Goal: Task Accomplishment & Management: Use online tool/utility

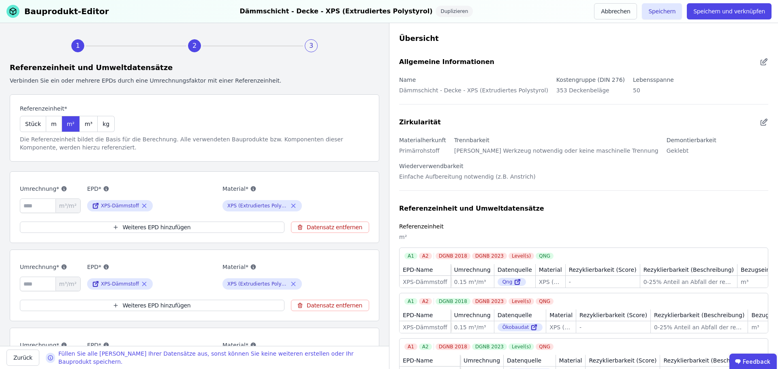
scroll to position [41, 0]
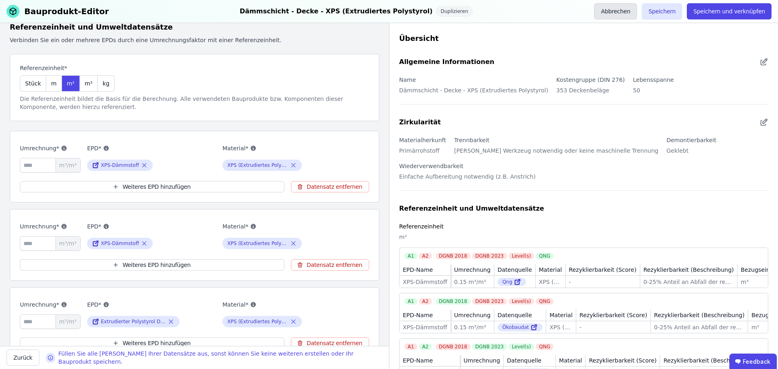
click at [634, 10] on button "Abbrechen" at bounding box center [615, 11] width 43 height 16
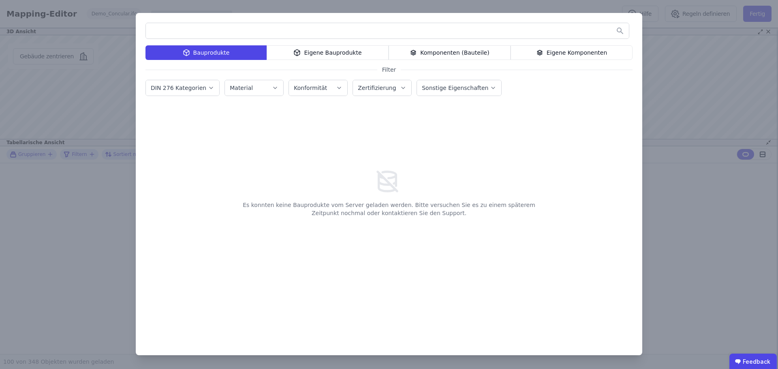
click at [686, 225] on div "Bauprodukte Eigene Bauprodukte Komponenten (Bauteile) Eigene Komponenten Filter…" at bounding box center [389, 184] width 778 height 369
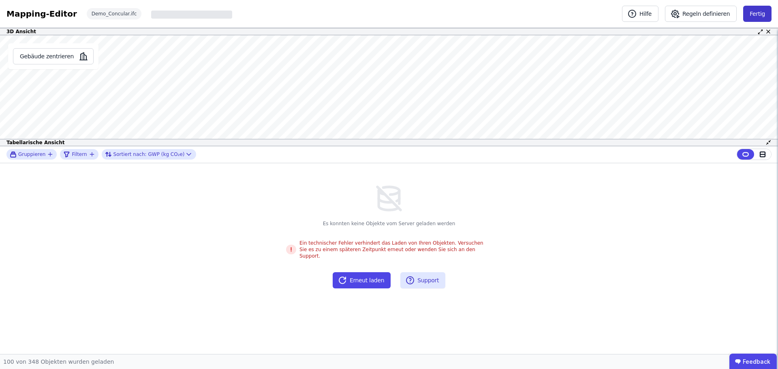
click at [758, 11] on button "Fertig" at bounding box center [757, 14] width 28 height 16
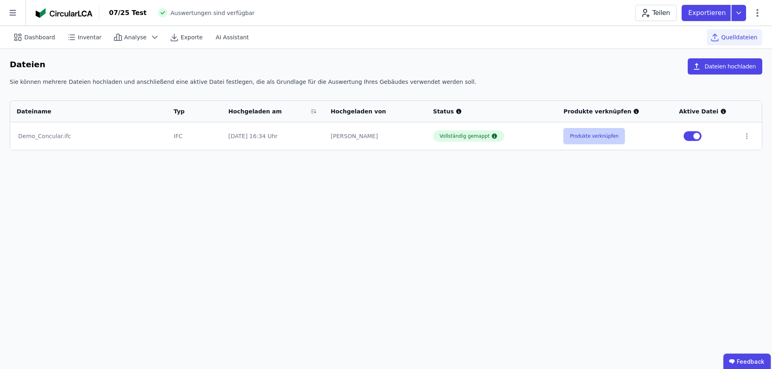
click at [584, 140] on button "Produkte verknüpfen" at bounding box center [594, 136] width 62 height 16
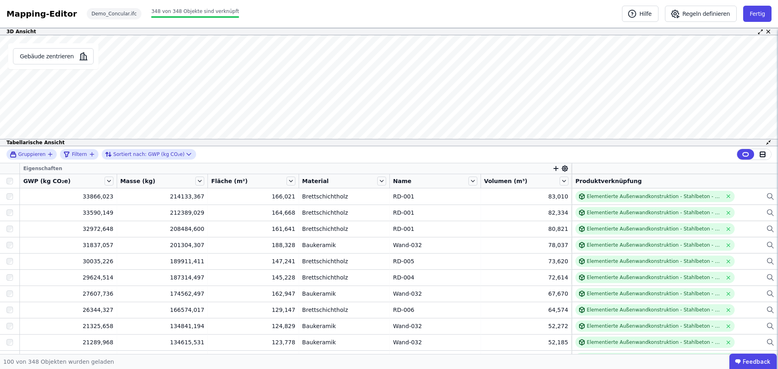
click at [552, 167] on icon "button" at bounding box center [555, 168] width 7 height 7
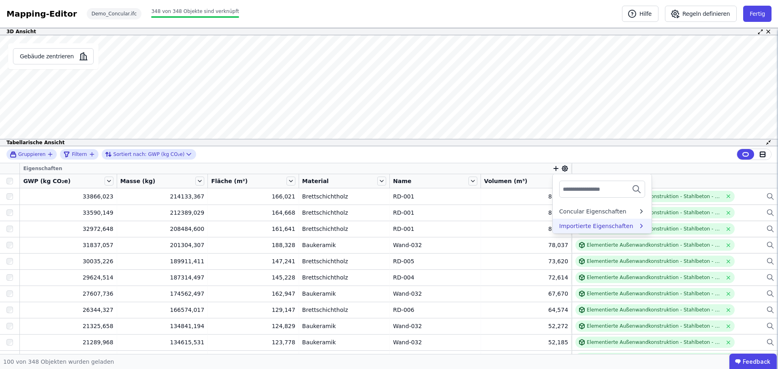
click at [567, 225] on div "Importierte Eigenschaften" at bounding box center [596, 226] width 74 height 8
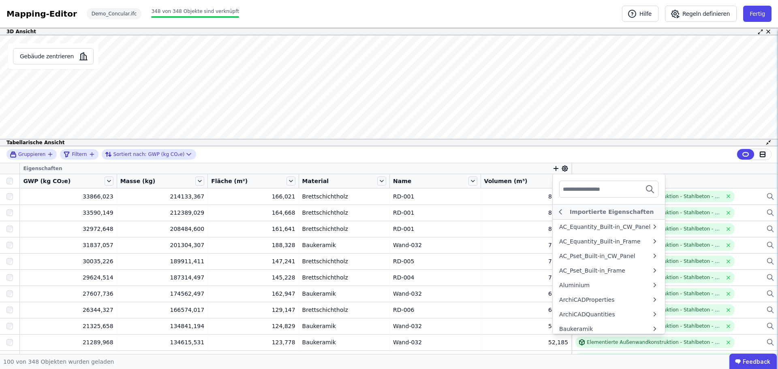
click at [513, 157] on div "Gruppieren Filtern Sortiert nach: GWP (kg CO₂e)" at bounding box center [389, 154] width 778 height 17
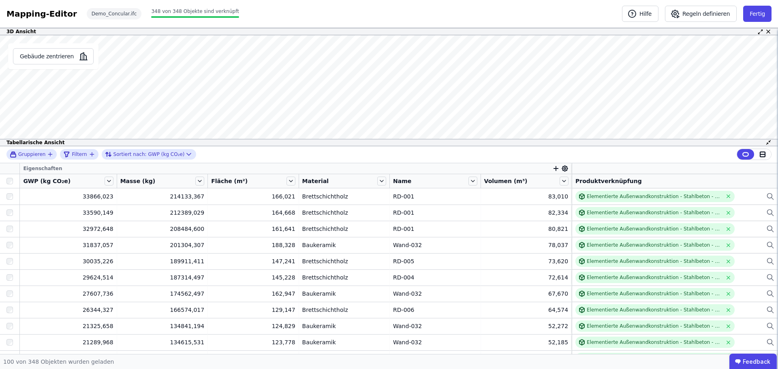
click at [552, 169] on icon "button" at bounding box center [555, 168] width 7 height 7
